Goal: Task Accomplishment & Management: Complete application form

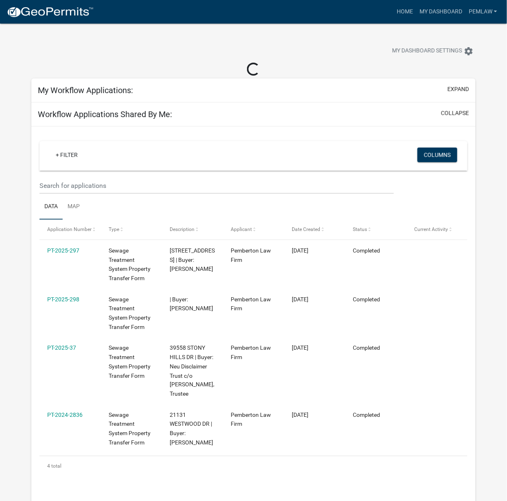
select select "3: 100"
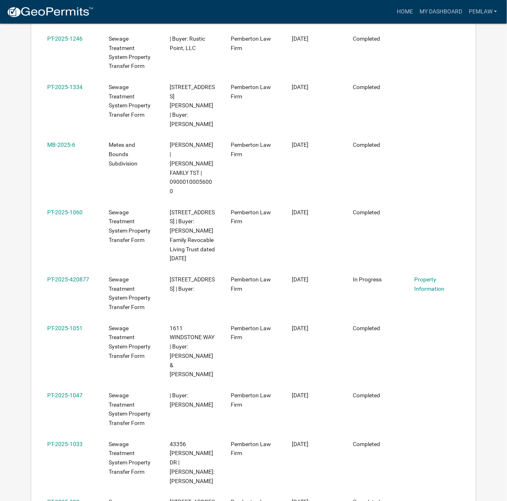
scroll to position [1623, 0]
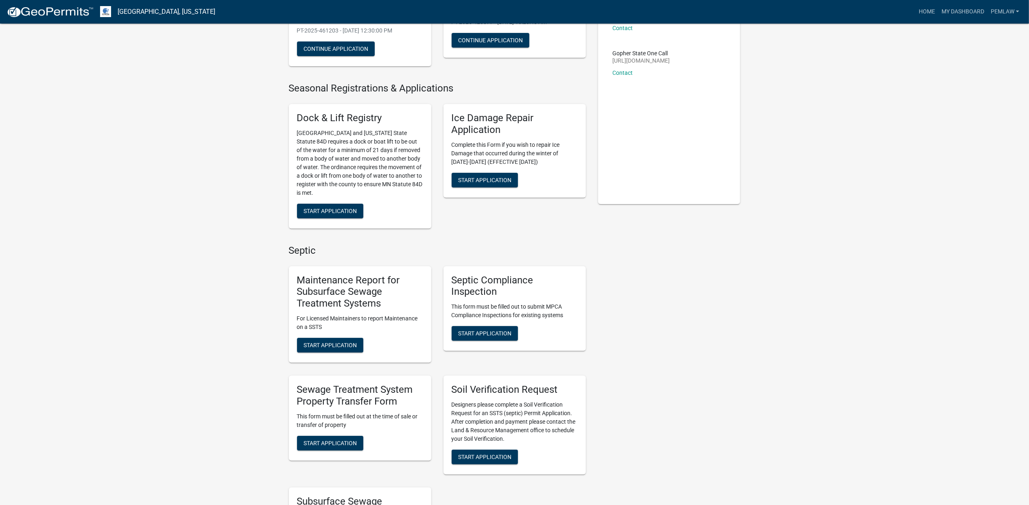
scroll to position [163, 0]
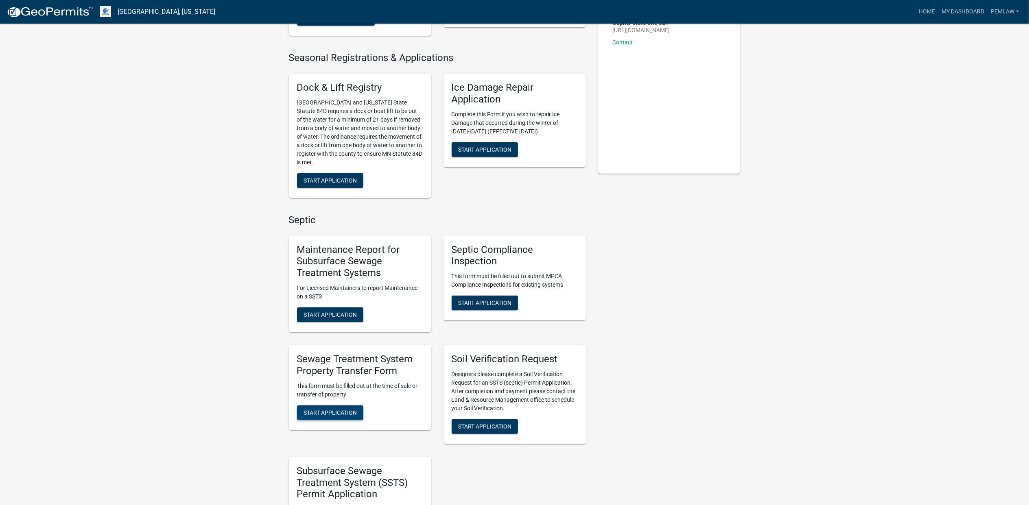
click at [343, 410] on span "Start Application" at bounding box center [330, 412] width 53 height 7
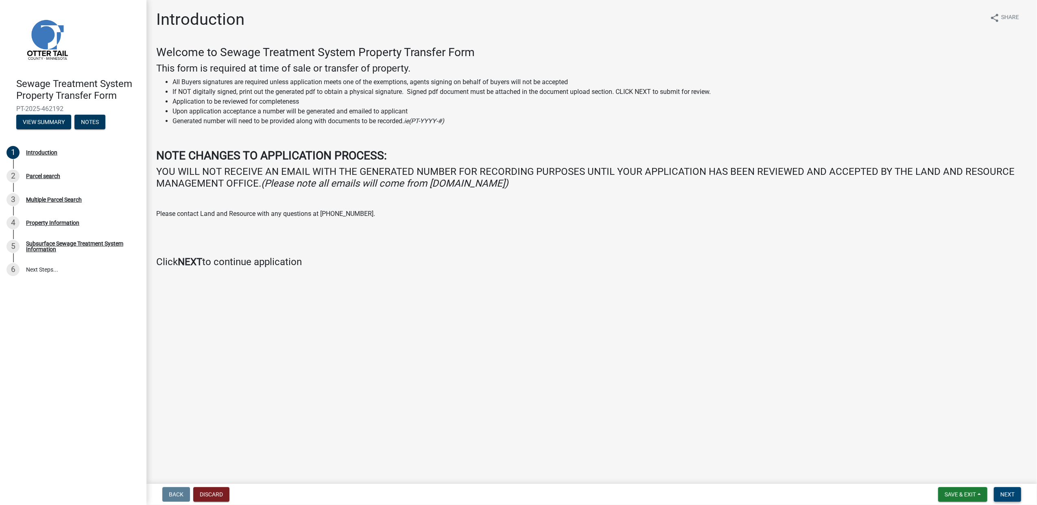
click at [515, 492] on span "Next" at bounding box center [1008, 495] width 14 height 7
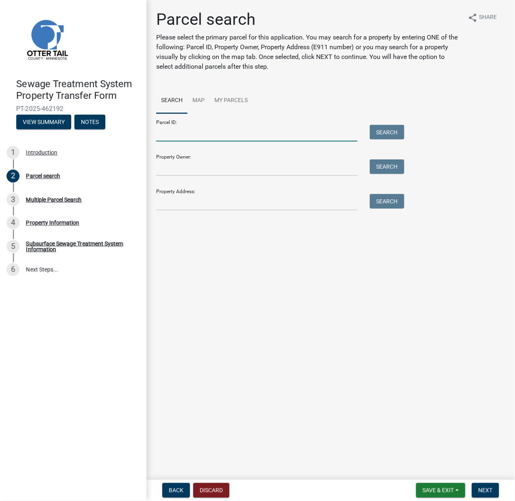
click at [192, 132] on input "Parcel ID:" at bounding box center [256, 133] width 201 height 17
drag, startPoint x: 170, startPoint y: 173, endPoint x: 166, endPoint y: 195, distance: 22.7
click at [170, 173] on input "Property Owner:" at bounding box center [256, 168] width 201 height 17
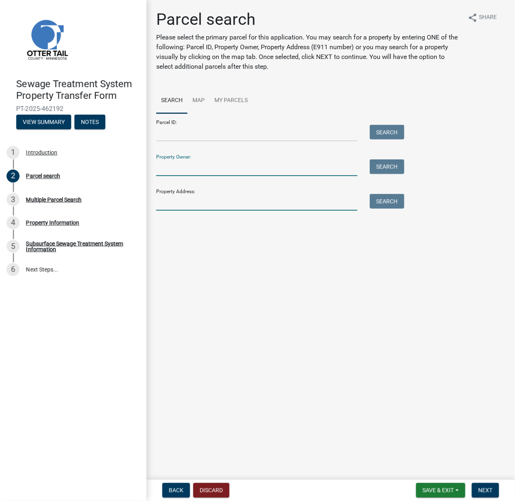
click at [160, 205] on input "Property Address:" at bounding box center [256, 202] width 201 height 17
click at [171, 175] on input "Property Owner:" at bounding box center [256, 168] width 201 height 17
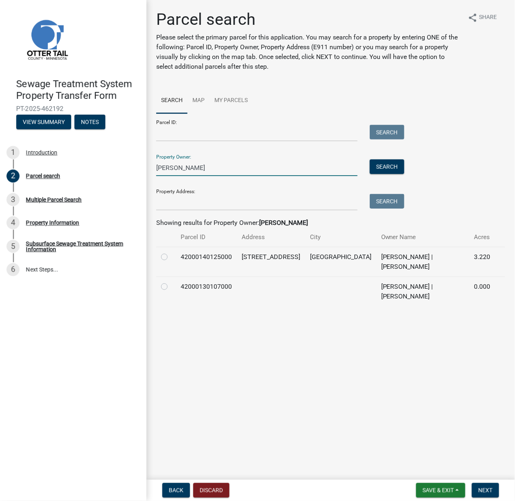
type input "[PERSON_NAME]"
click at [171, 252] on label at bounding box center [171, 252] width 0 height 0
click at [171, 254] on input "radio" at bounding box center [173, 254] width 5 height 5
radio input "true"
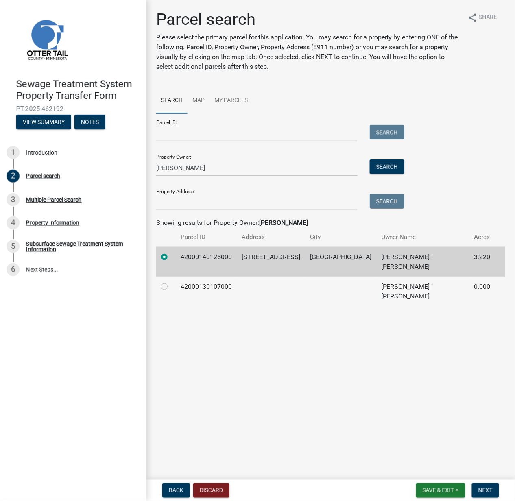
click at [160, 287] on td at bounding box center [166, 292] width 20 height 30
click at [171, 282] on label at bounding box center [171, 282] width 0 height 0
click at [171, 286] on input "radio" at bounding box center [173, 284] width 5 height 5
radio input "true"
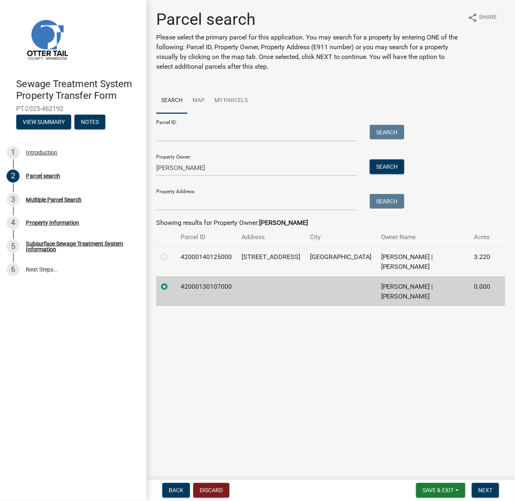
click at [171, 252] on label at bounding box center [171, 252] width 0 height 0
click at [171, 256] on input "radio" at bounding box center [173, 254] width 5 height 5
radio input "true"
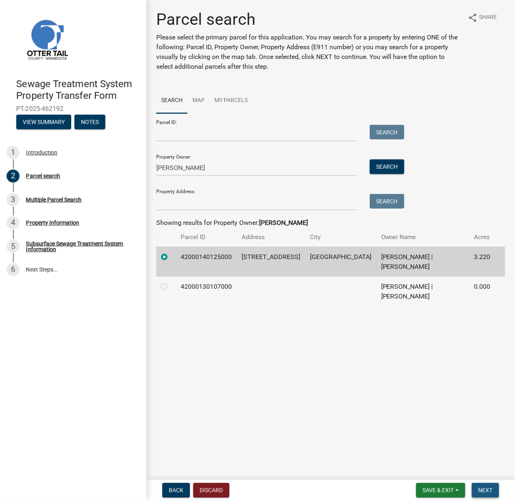
click at [492, 490] on span "Next" at bounding box center [486, 490] width 14 height 7
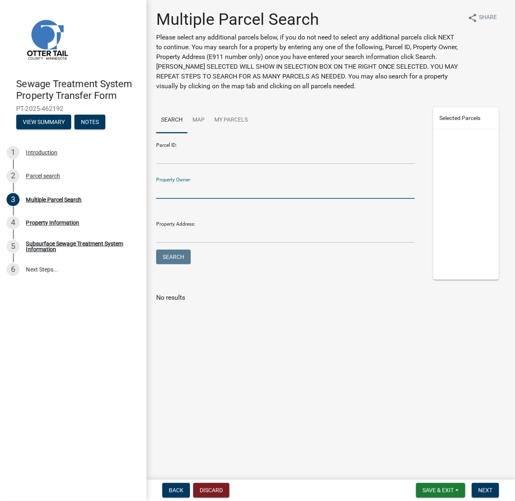
click at [178, 186] on input "Property Owner:" at bounding box center [285, 190] width 259 height 17
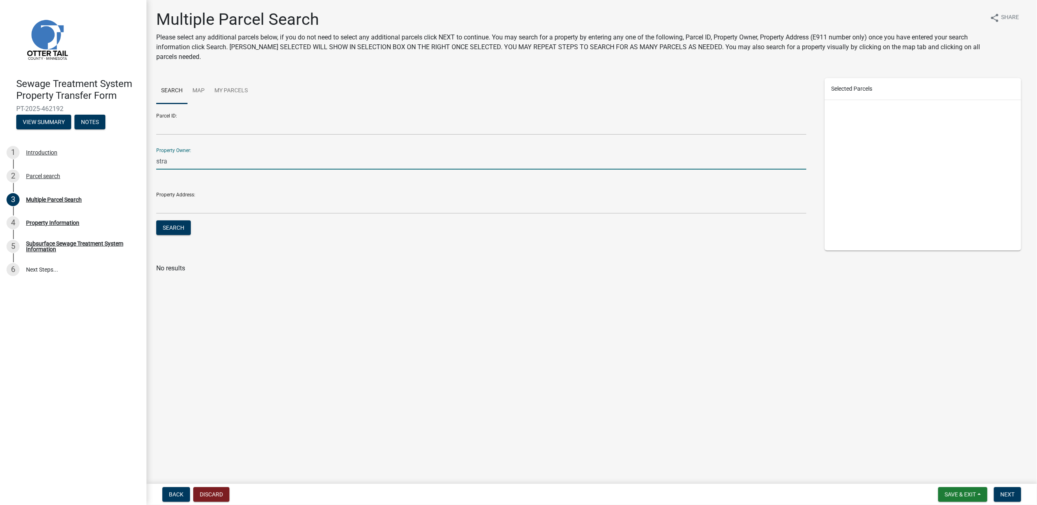
click at [174, 165] on input "stra" at bounding box center [481, 161] width 650 height 17
type input "[PERSON_NAME]"
click at [181, 226] on button "Search" at bounding box center [173, 228] width 35 height 15
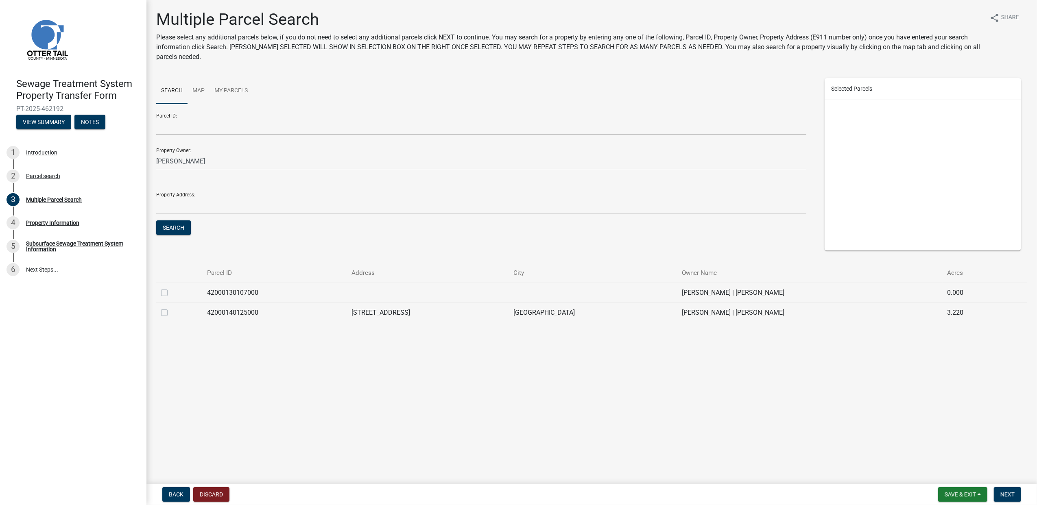
click at [171, 288] on label at bounding box center [171, 288] width 0 height 0
click at [171, 293] on input "checkbox" at bounding box center [173, 290] width 5 height 5
checkbox input "true"
click at [515, 495] on span "Next" at bounding box center [1008, 495] width 14 height 7
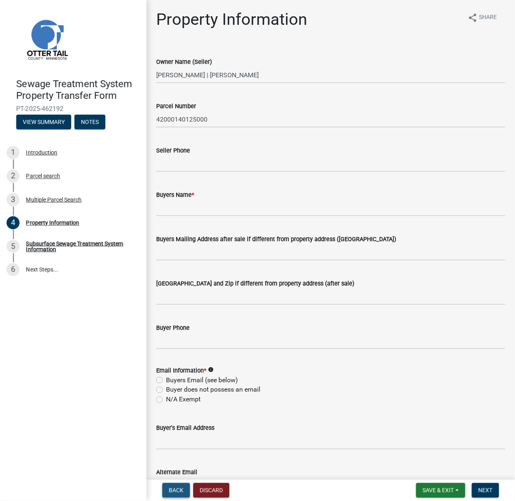
click at [183, 492] on button "Back" at bounding box center [176, 490] width 28 height 15
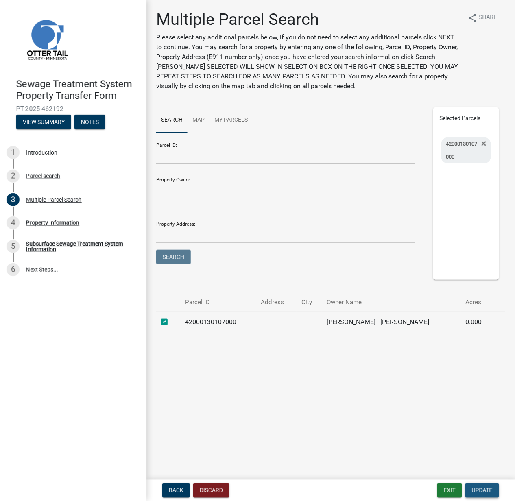
click at [488, 495] on button "Update" at bounding box center [482, 490] width 34 height 15
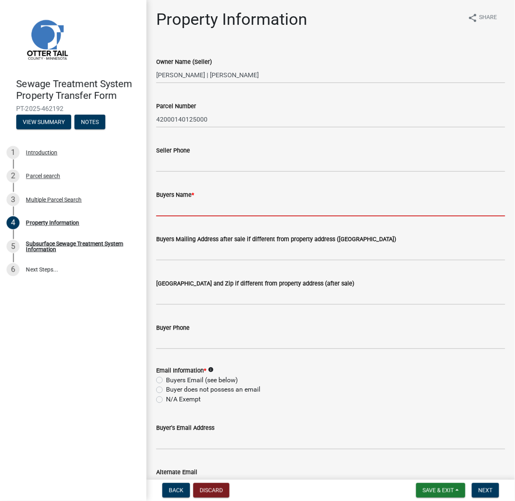
click at [179, 208] on input "Buyers Name *" at bounding box center [330, 208] width 349 height 17
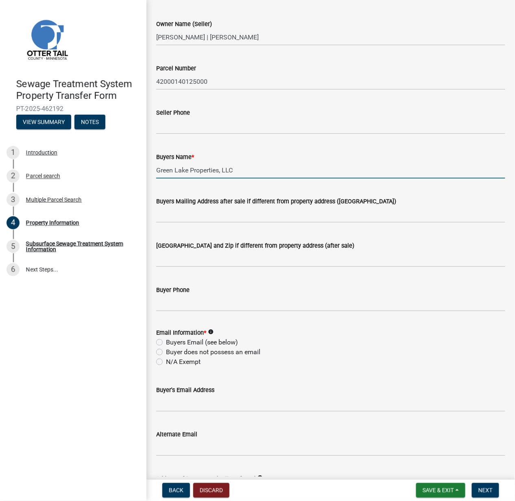
scroll to position [54, 0]
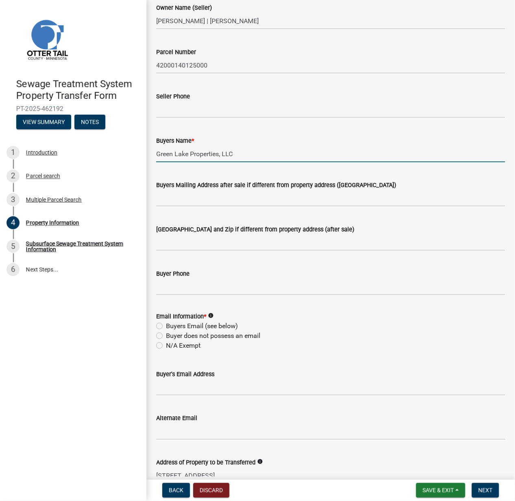
type input "Green Lake Properties, LLC"
click at [166, 347] on label "N/A Exempt" at bounding box center [183, 346] width 35 height 10
click at [166, 346] on input "N/A Exempt" at bounding box center [168, 343] width 5 height 5
radio input "true"
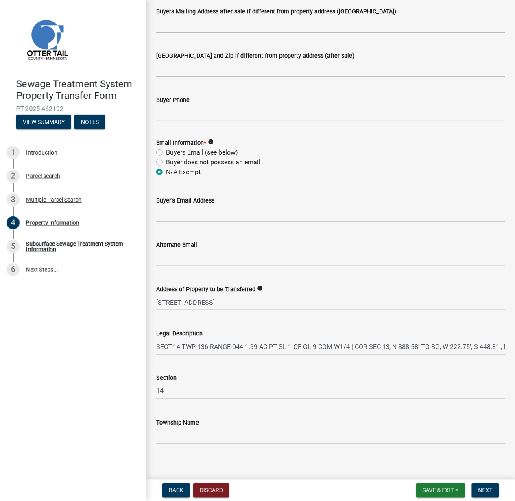
scroll to position [234, 0]
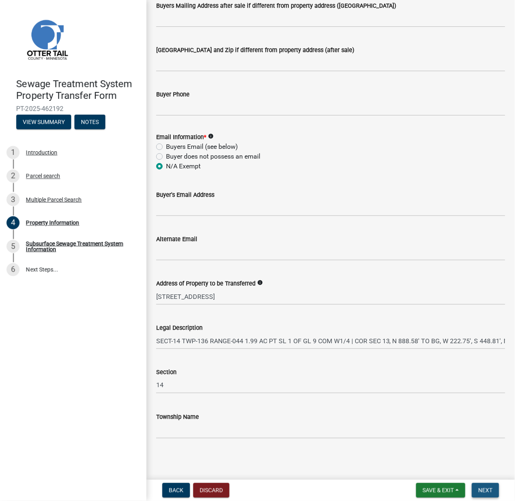
click at [484, 492] on span "Next" at bounding box center [486, 490] width 14 height 7
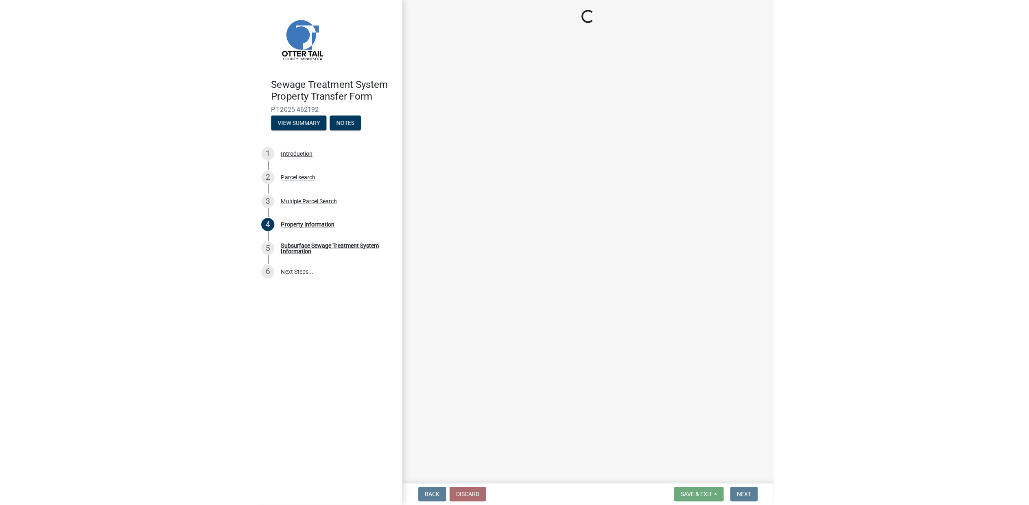
scroll to position [0, 0]
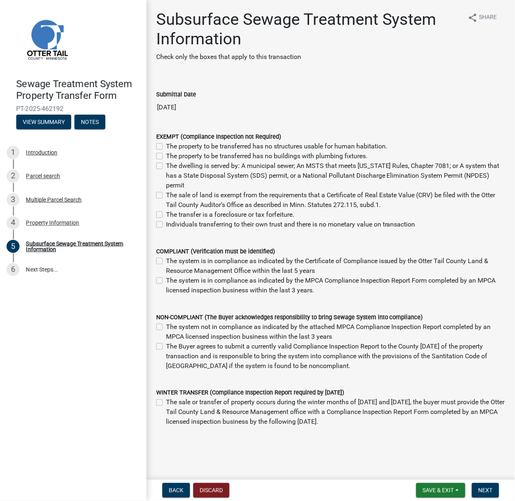
click at [159, 199] on div "The sale of land is exempt from the requirements that a Certificate of Real Est…" at bounding box center [330, 200] width 349 height 20
click at [166, 194] on label "The sale of land is exempt from the requirements that a Certificate of Real Est…" at bounding box center [335, 200] width 339 height 20
click at [166, 194] on input "The sale of land is exempt from the requirements that a Certificate of Real Est…" at bounding box center [168, 192] width 5 height 5
checkbox input "true"
checkbox input "false"
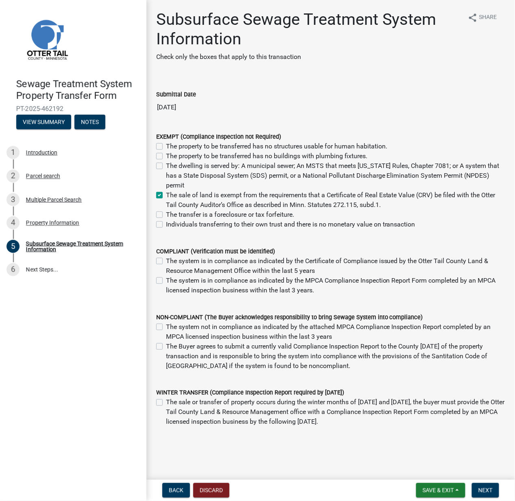
checkbox input "false"
checkbox input "true"
checkbox input "false"
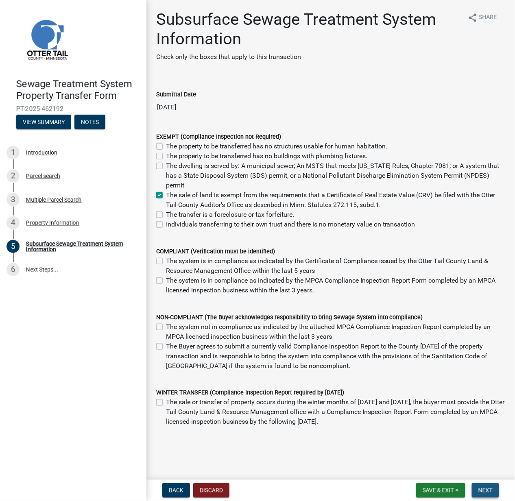
click at [492, 492] on span "Next" at bounding box center [486, 490] width 14 height 7
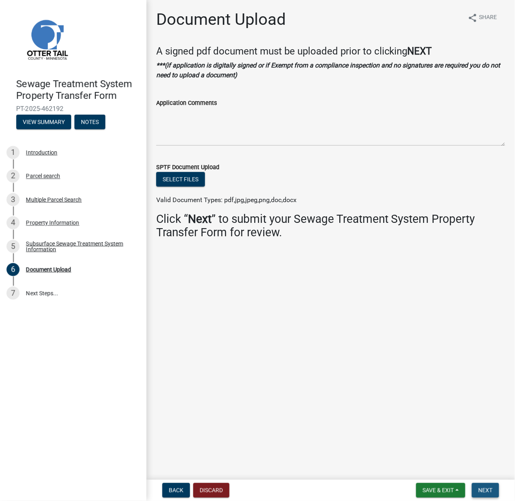
click at [490, 489] on span "Next" at bounding box center [486, 490] width 14 height 7
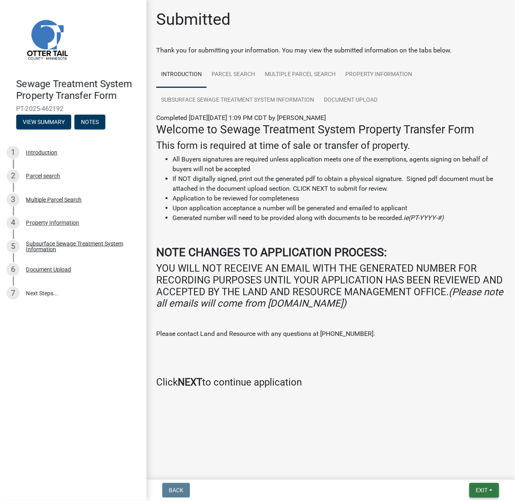
click at [492, 490] on button "Exit" at bounding box center [485, 490] width 30 height 15
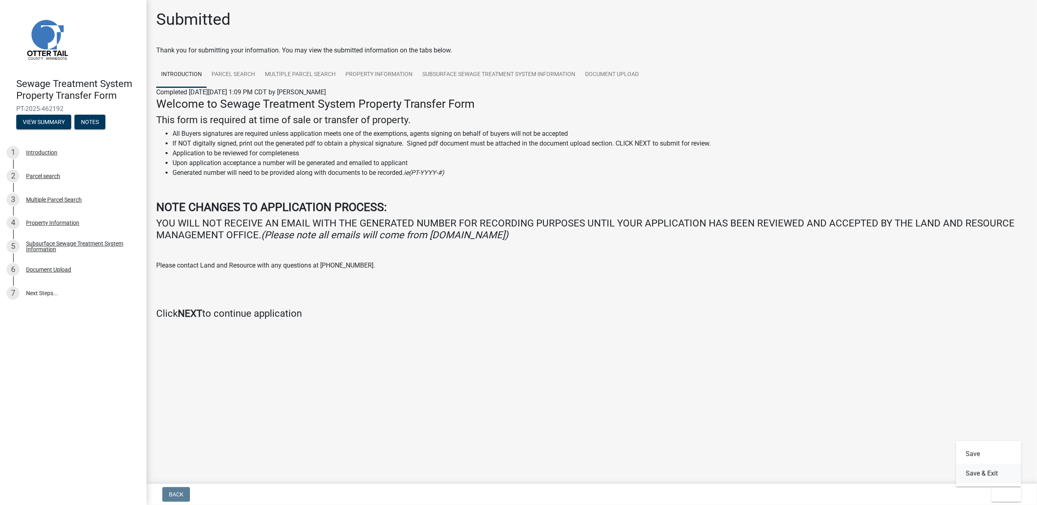
click at [515, 474] on button "Save & Exit" at bounding box center [988, 474] width 65 height 20
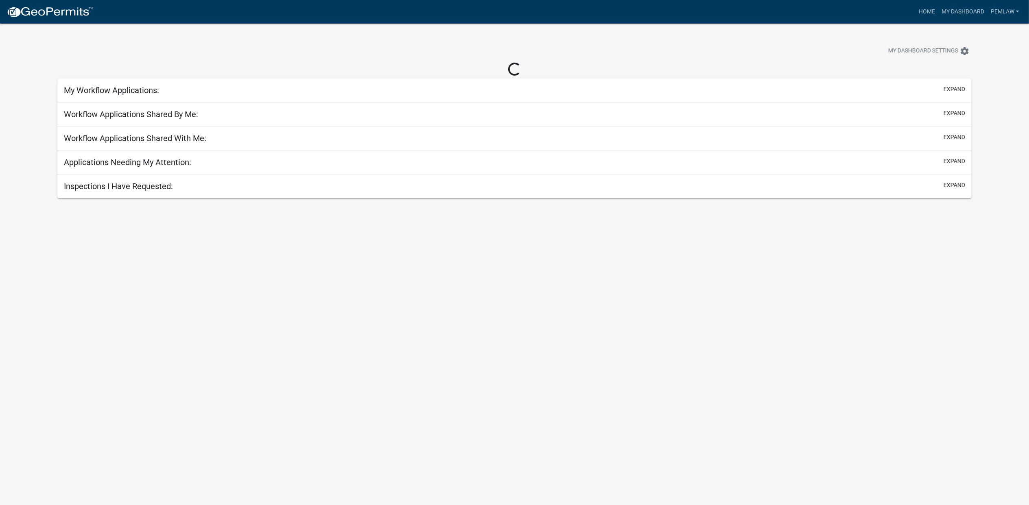
select select "3: 100"
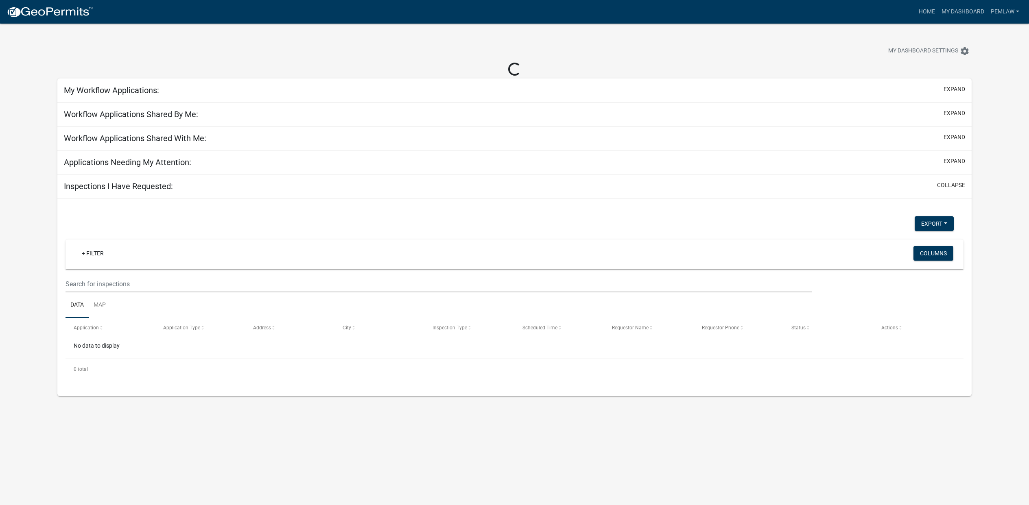
select select "3: 100"
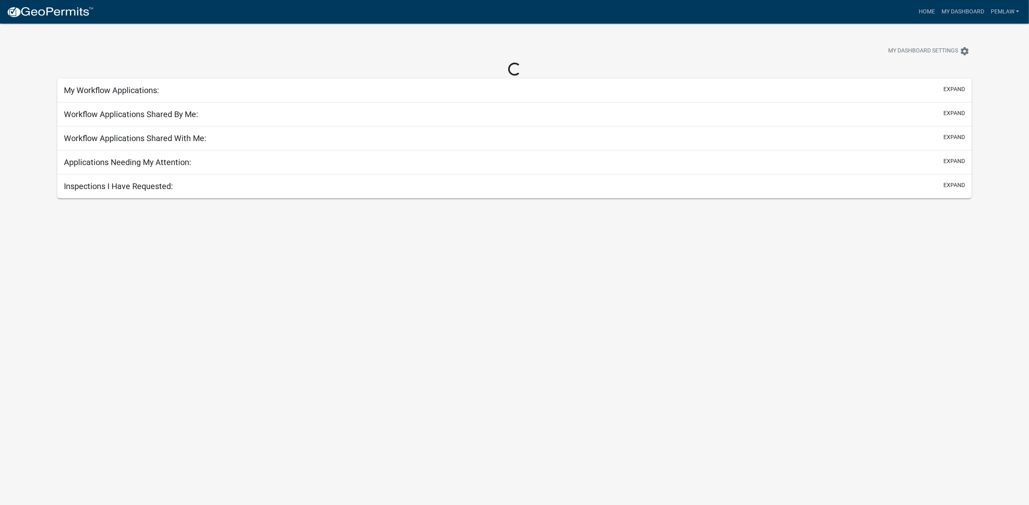
select select "3: 100"
